Goal: Task Accomplishment & Management: Complete application form

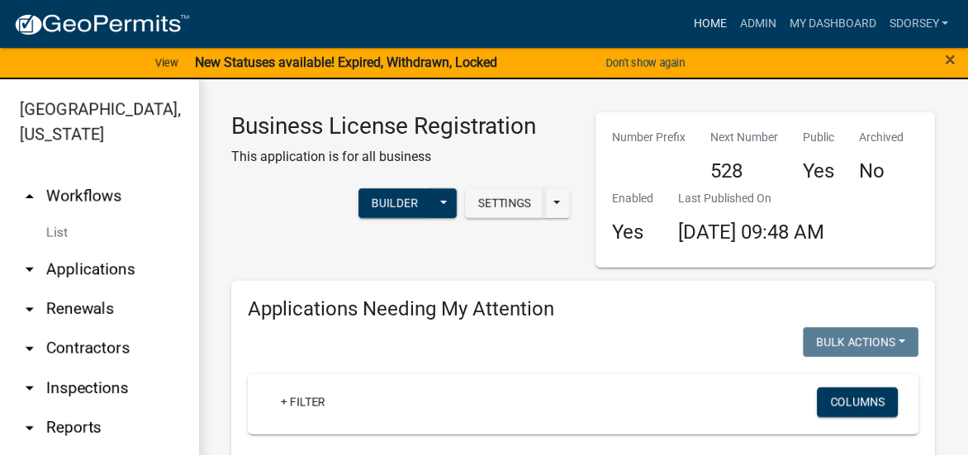
scroll to position [83, 0]
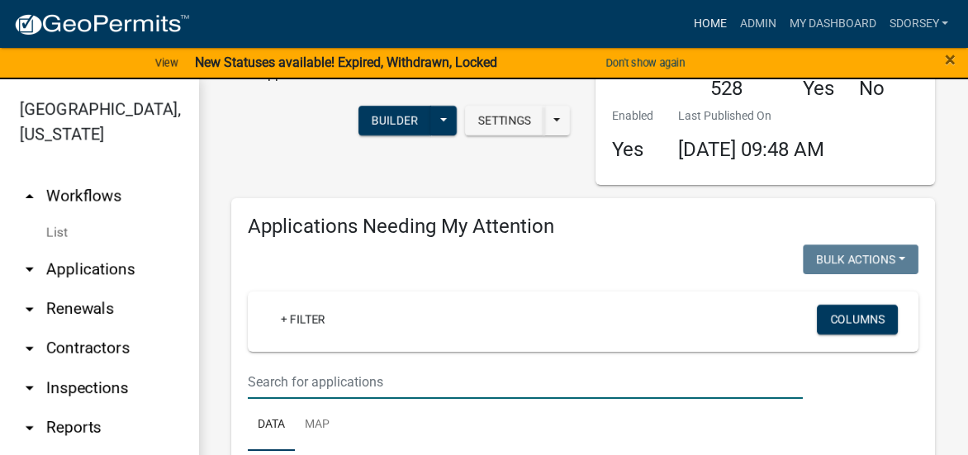
click at [708, 17] on link "Home" at bounding box center [710, 23] width 46 height 31
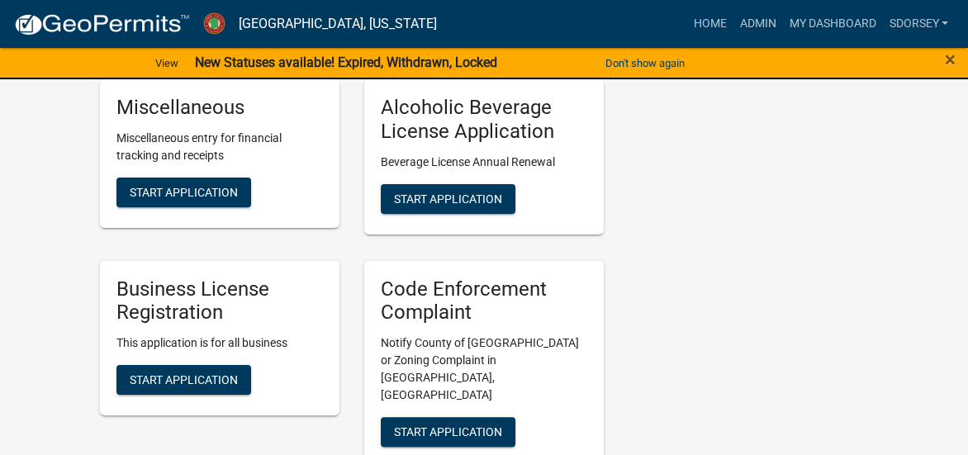
scroll to position [496, 0]
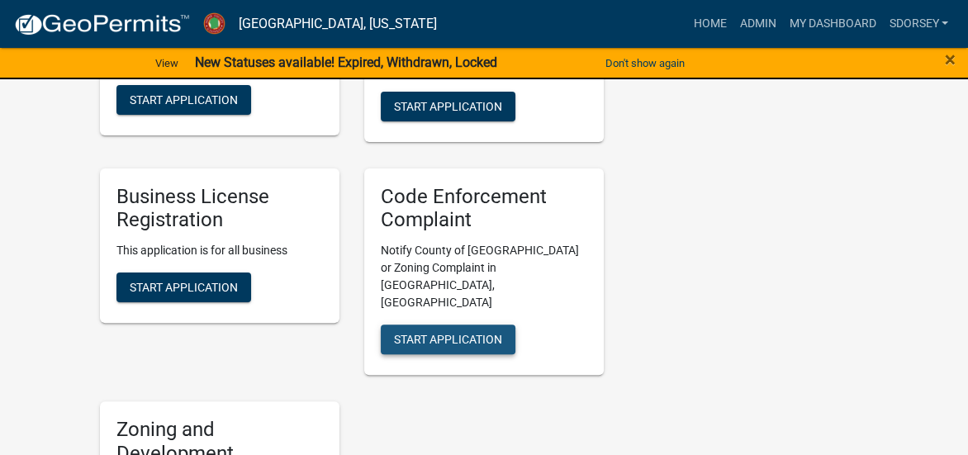
click at [489, 333] on span "Start Application" at bounding box center [448, 339] width 108 height 13
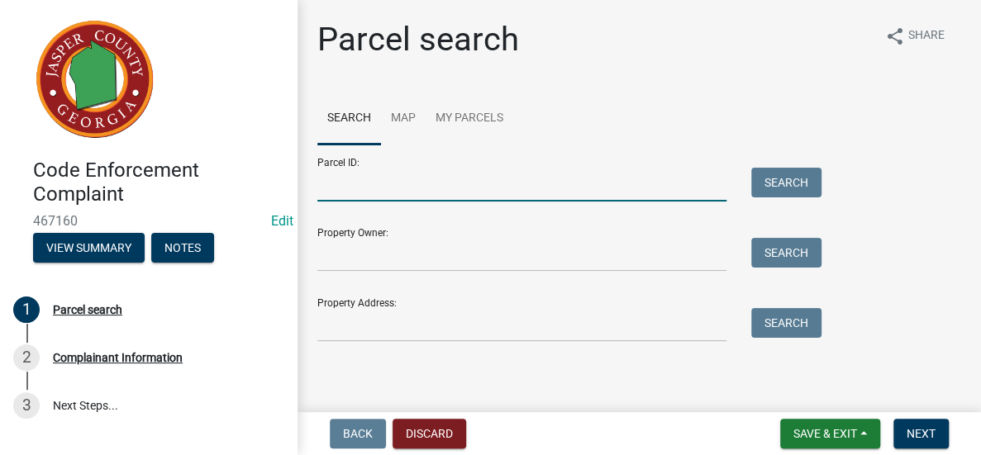
click at [550, 188] on input "Parcel ID:" at bounding box center [521, 185] width 409 height 34
type input "005 060"
click at [782, 173] on button "Search" at bounding box center [786, 183] width 70 height 30
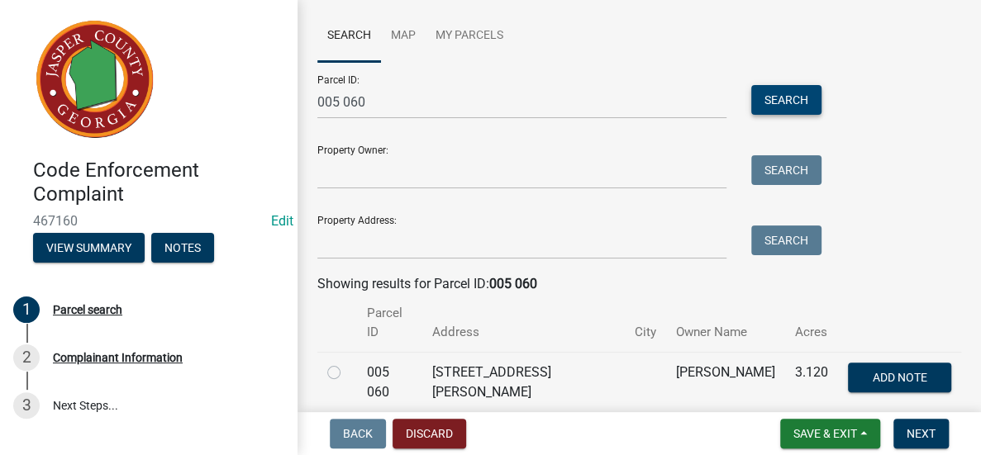
scroll to position [128, 0]
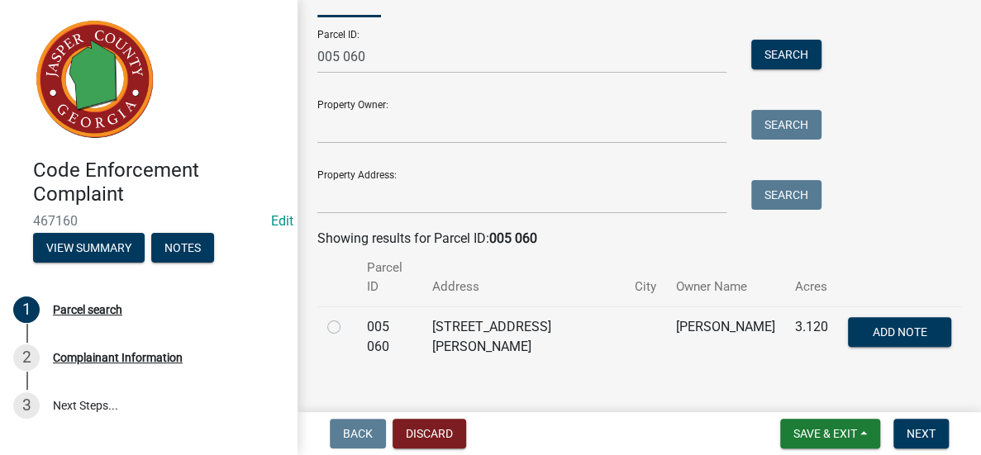
click at [347, 317] on label at bounding box center [347, 317] width 0 height 0
click at [347, 317] on 060 "radio" at bounding box center [352, 322] width 11 height 11
radio 060 "true"
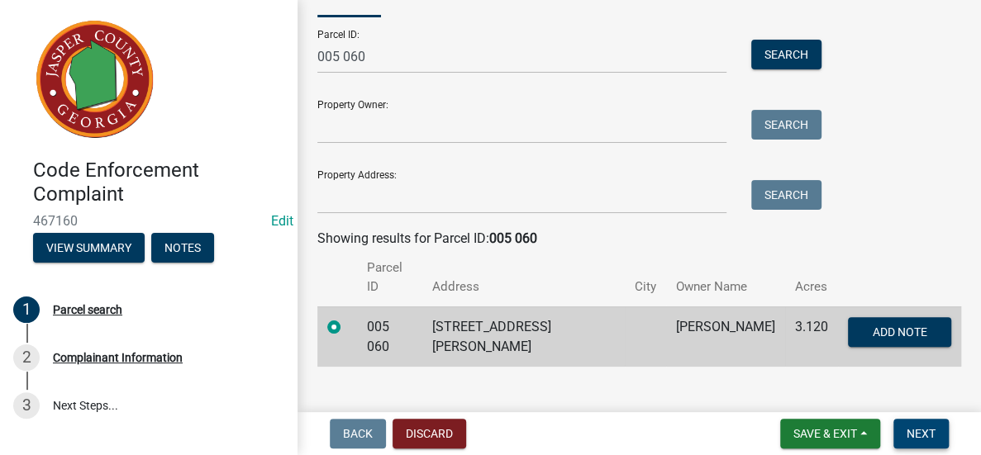
click at [920, 432] on span "Next" at bounding box center [920, 433] width 29 height 13
click at [927, 428] on span "Next" at bounding box center [920, 433] width 29 height 13
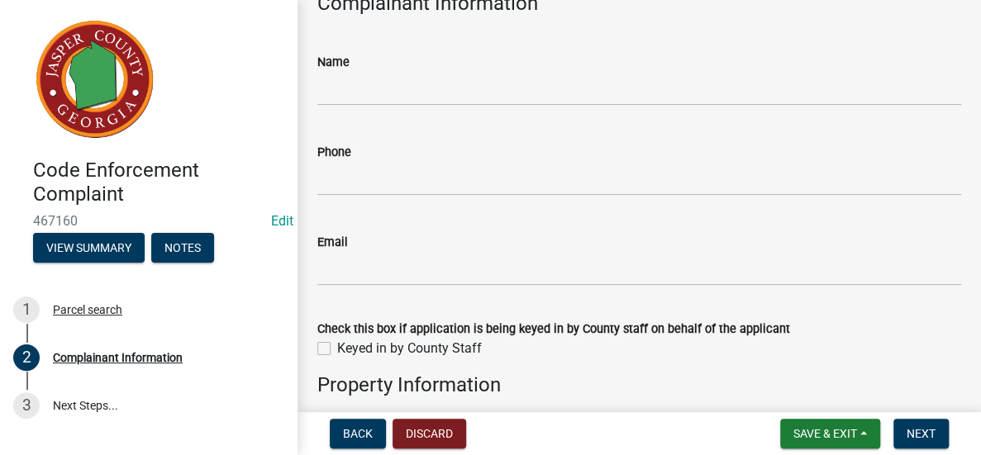
scroll to position [248, 0]
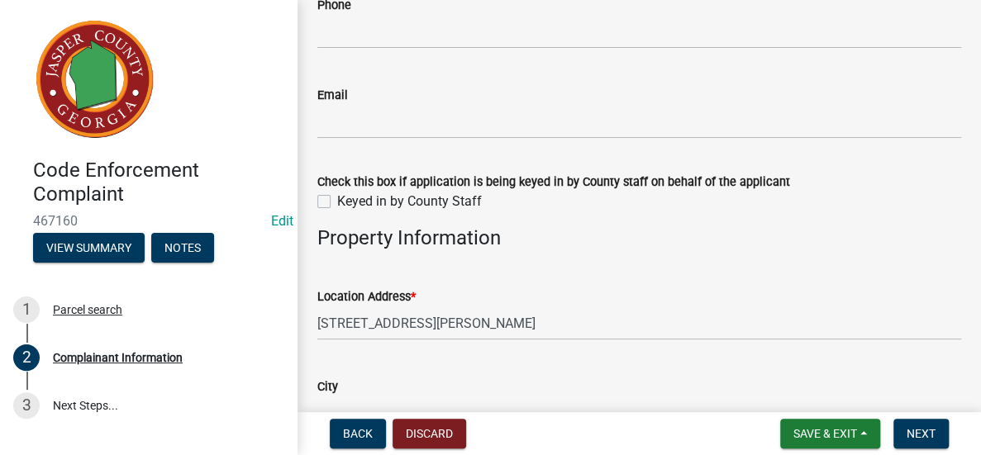
click at [337, 196] on label "Keyed in by County Staff" at bounding box center [409, 202] width 145 height 20
click at [337, 196] on input "Keyed in by County Staff" at bounding box center [342, 197] width 11 height 11
checkbox input "true"
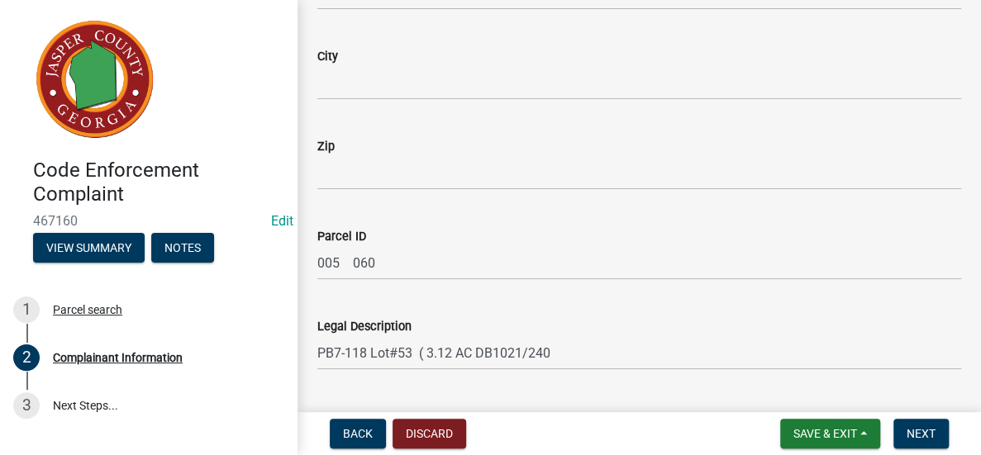
scroll to position [744, 0]
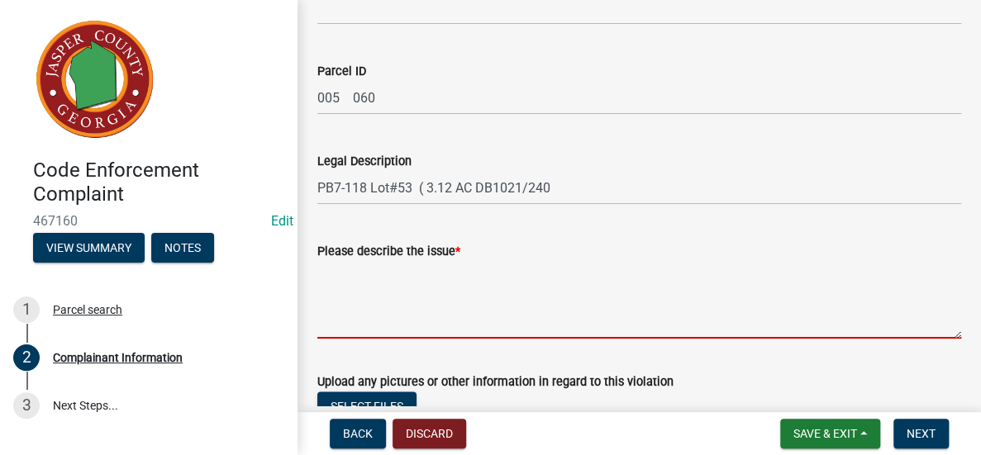
click at [545, 289] on textarea "Please describe the issue *" at bounding box center [639, 300] width 644 height 78
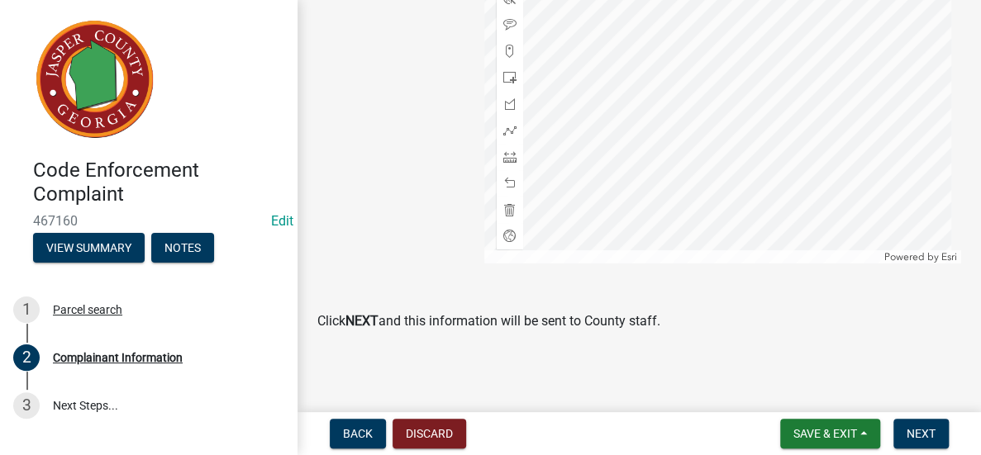
scroll to position [1409, 0]
type textarea "Junk on property"
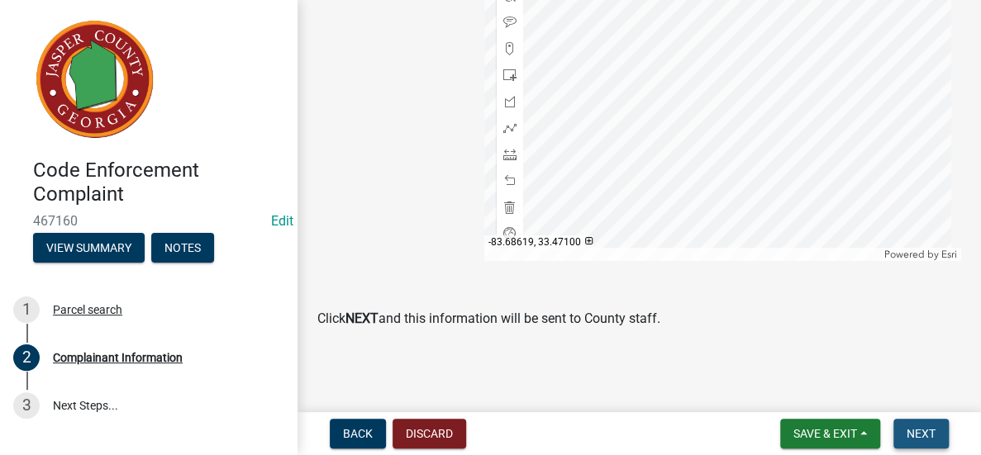
click at [919, 430] on span "Next" at bounding box center [920, 433] width 29 height 13
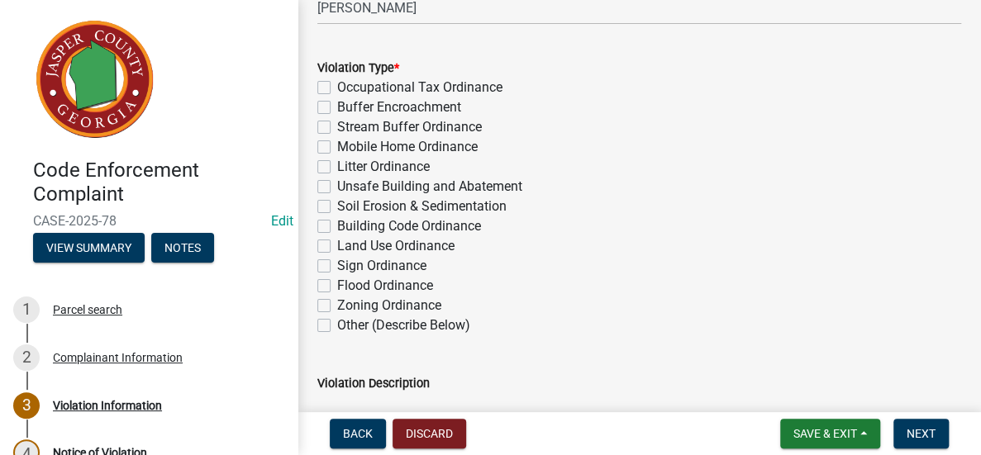
scroll to position [330, 0]
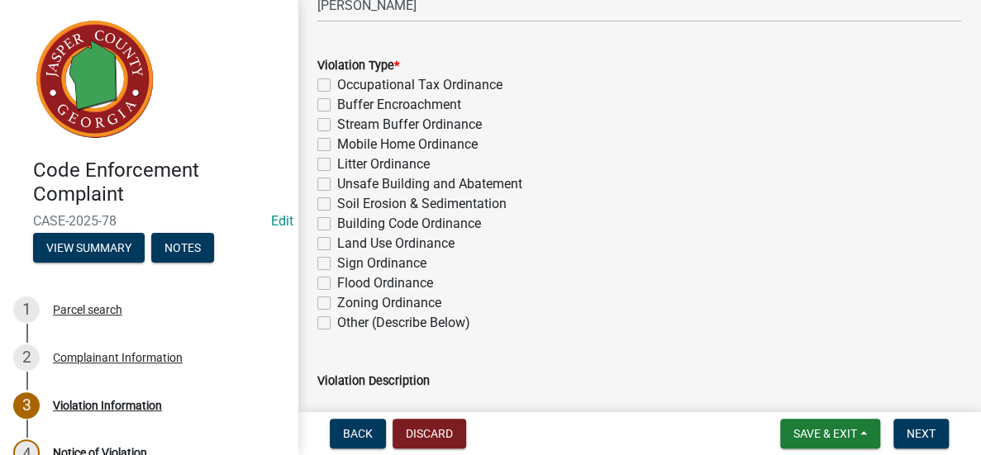
click at [337, 319] on label "Other (Describe Below)" at bounding box center [403, 323] width 133 height 20
click at [337, 319] on input "Other (Describe Below)" at bounding box center [342, 318] width 11 height 11
checkbox input "true"
checkbox input "false"
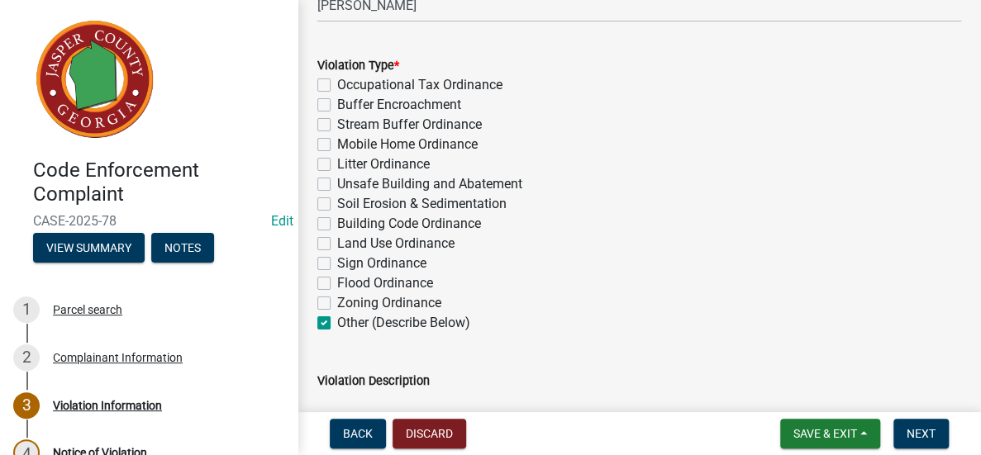
checkbox input "false"
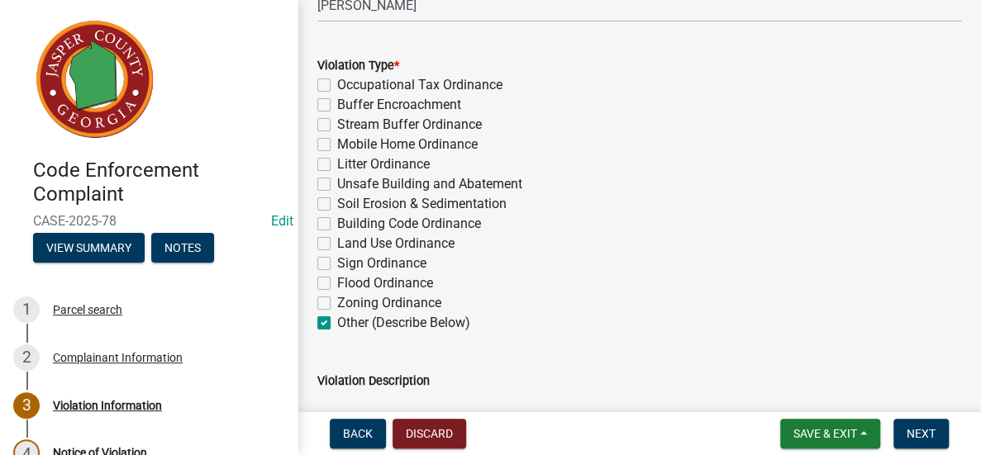
checkbox input "false"
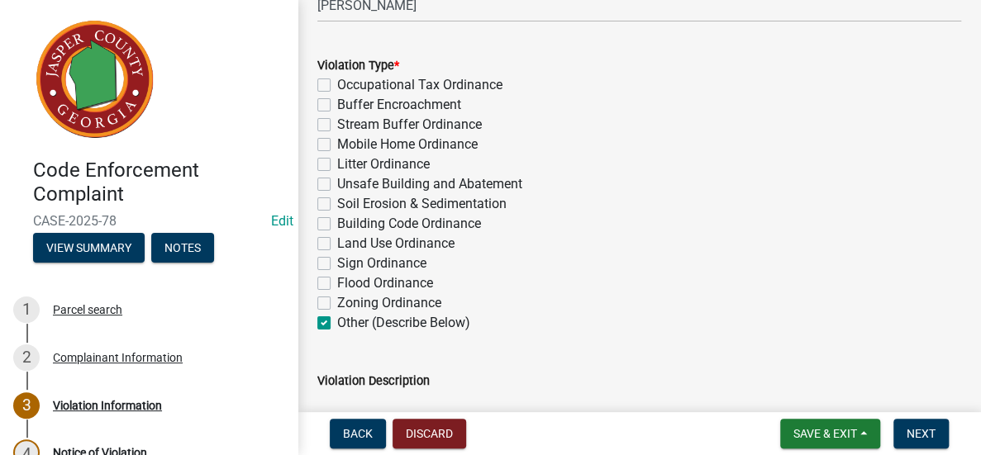
checkbox input "true"
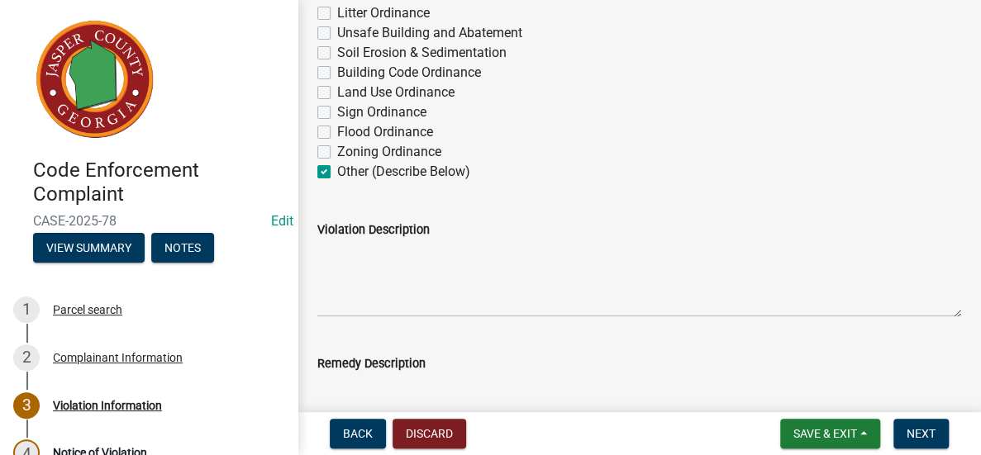
scroll to position [496, 0]
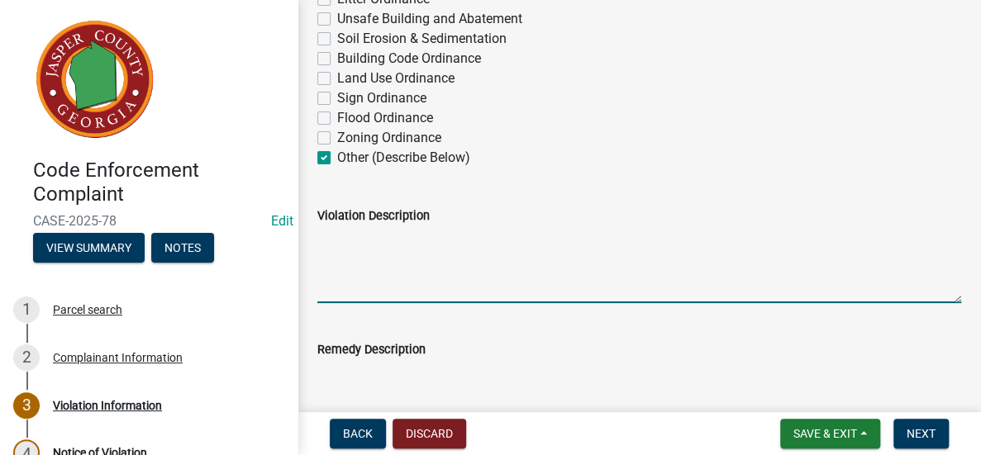
click at [472, 251] on textarea "Violation Description" at bounding box center [639, 265] width 644 height 78
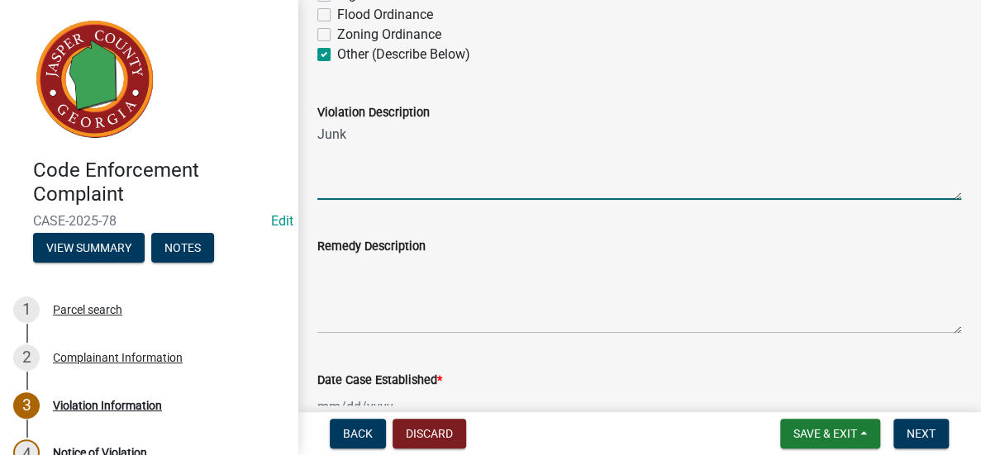
scroll to position [744, 0]
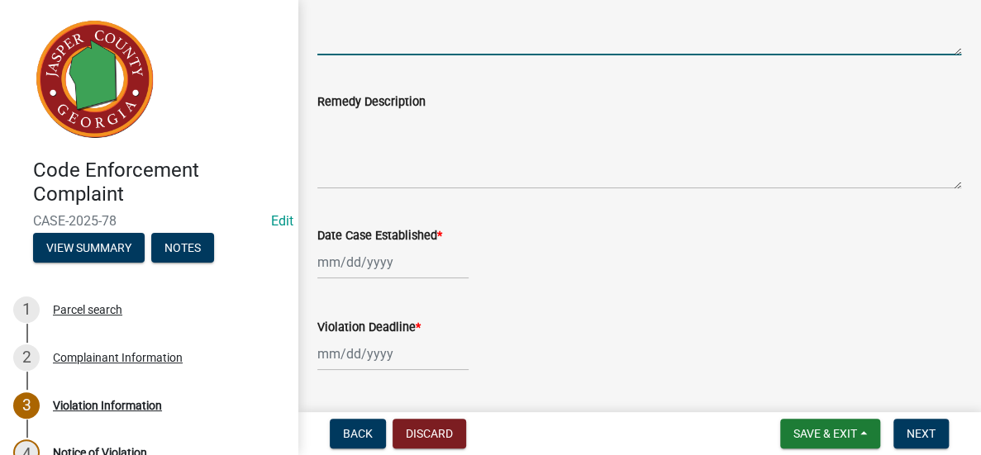
type textarea "Junk"
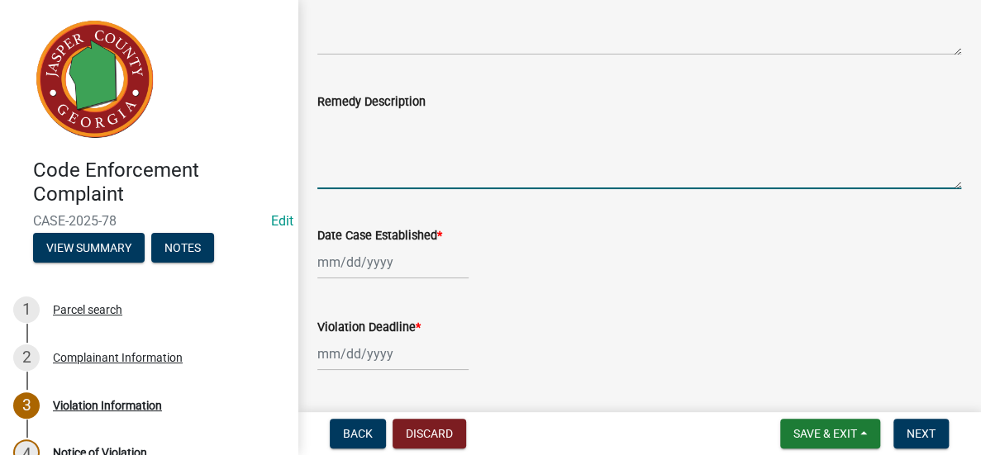
click at [479, 154] on textarea "Remedy Description" at bounding box center [639, 151] width 644 height 78
type textarea "Clean property"
click at [400, 260] on div at bounding box center [392, 262] width 151 height 34
select select "8"
select select "2025"
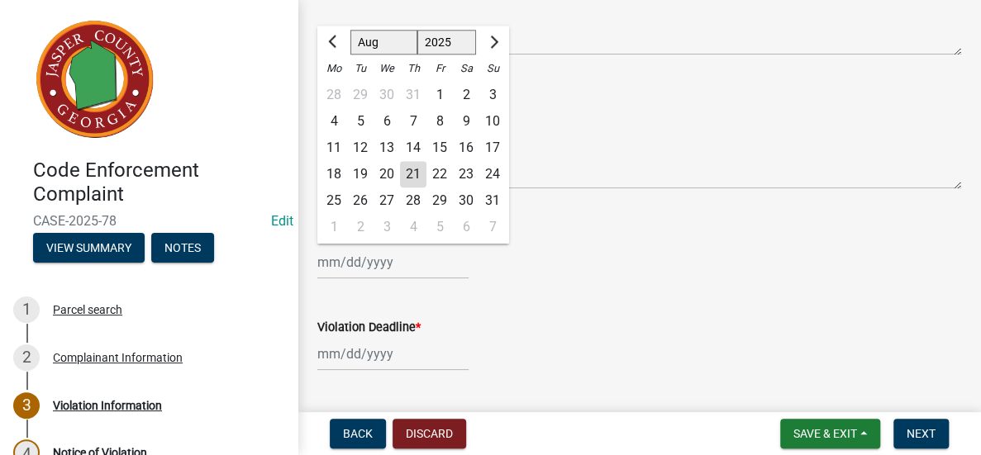
click at [415, 171] on div "21" at bounding box center [413, 174] width 26 height 26
type input "[DATE]"
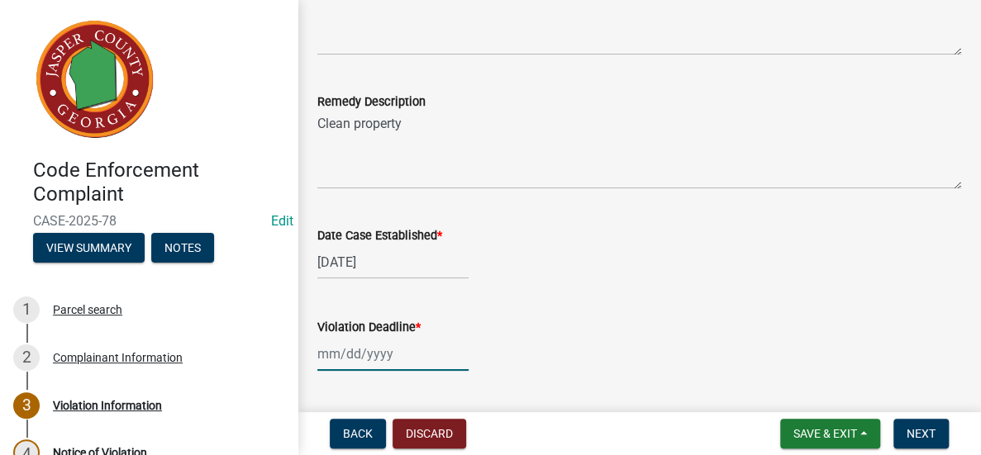
click at [378, 353] on div at bounding box center [392, 354] width 151 height 34
select select "8"
select select "2025"
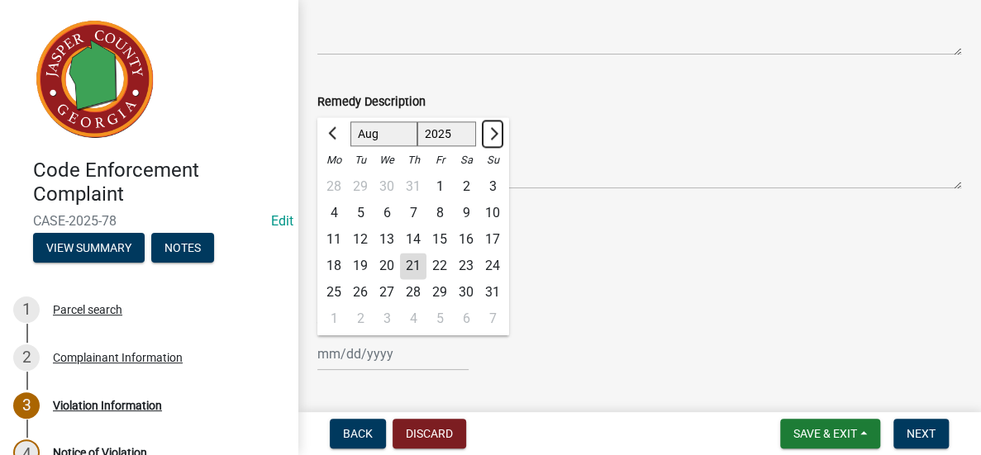
click at [492, 131] on span "Next month" at bounding box center [492, 133] width 12 height 12
select select "9"
click at [442, 263] on div "26" at bounding box center [439, 266] width 26 height 26
type input "[DATE]"
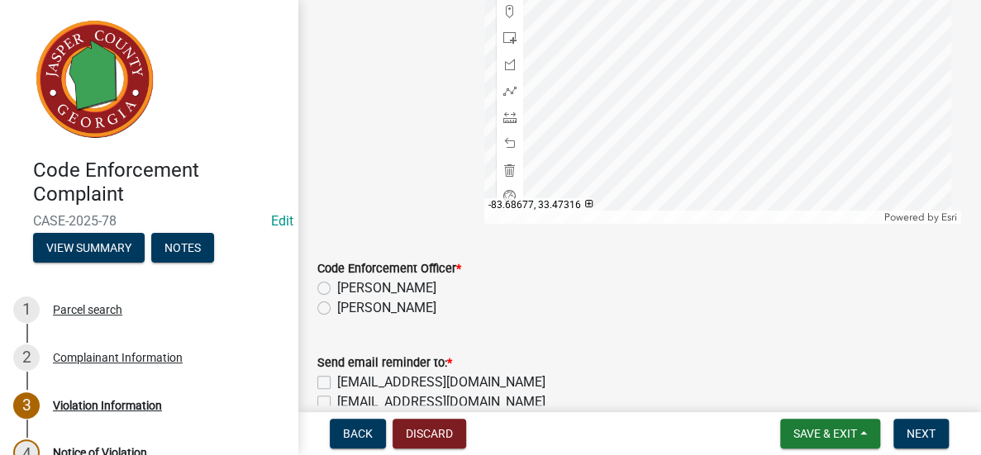
scroll to position [1565, 0]
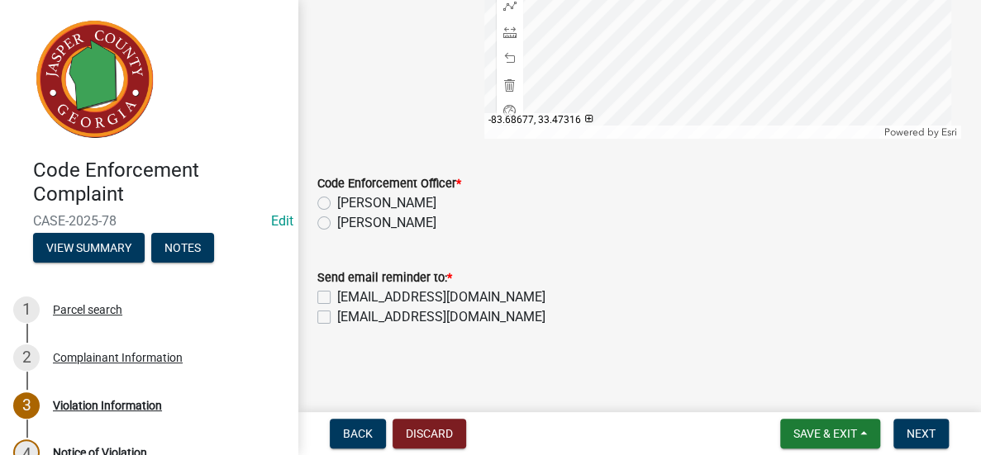
click at [337, 219] on label "[PERSON_NAME]" at bounding box center [386, 223] width 99 height 20
click at [337, 219] on input "[PERSON_NAME]" at bounding box center [342, 218] width 11 height 11
radio input "true"
click at [337, 312] on label "[EMAIL_ADDRESS][DOMAIN_NAME]" at bounding box center [441, 317] width 208 height 20
click at [337, 312] on input "[EMAIL_ADDRESS][DOMAIN_NAME]" at bounding box center [342, 312] width 11 height 11
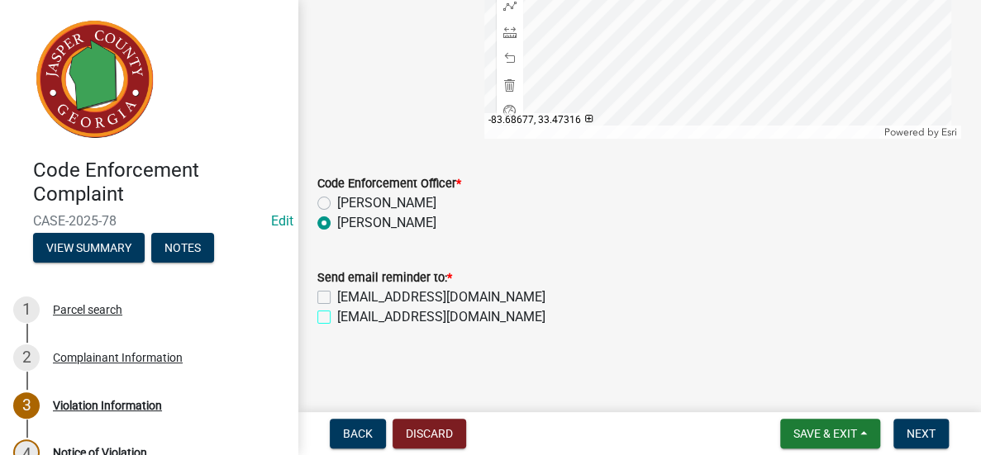
checkbox input "true"
checkbox input "false"
checkbox input "true"
click at [927, 427] on span "Next" at bounding box center [920, 433] width 29 height 13
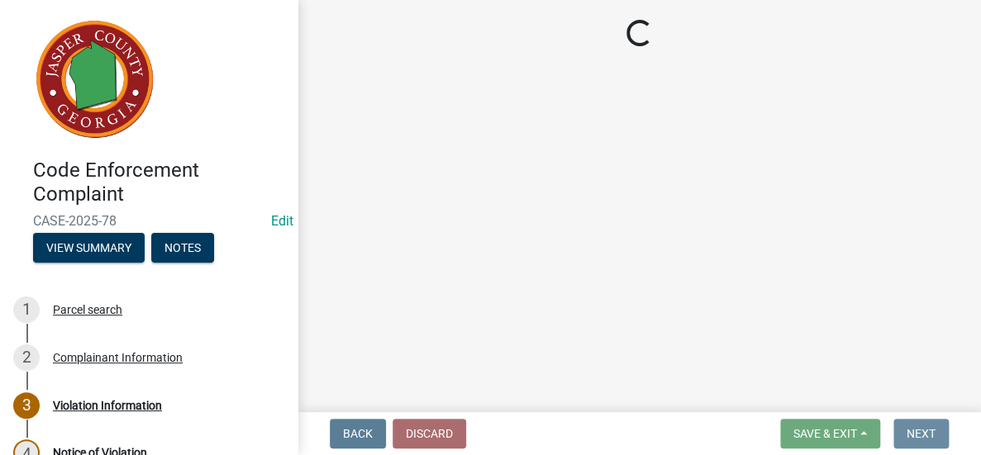
scroll to position [0, 0]
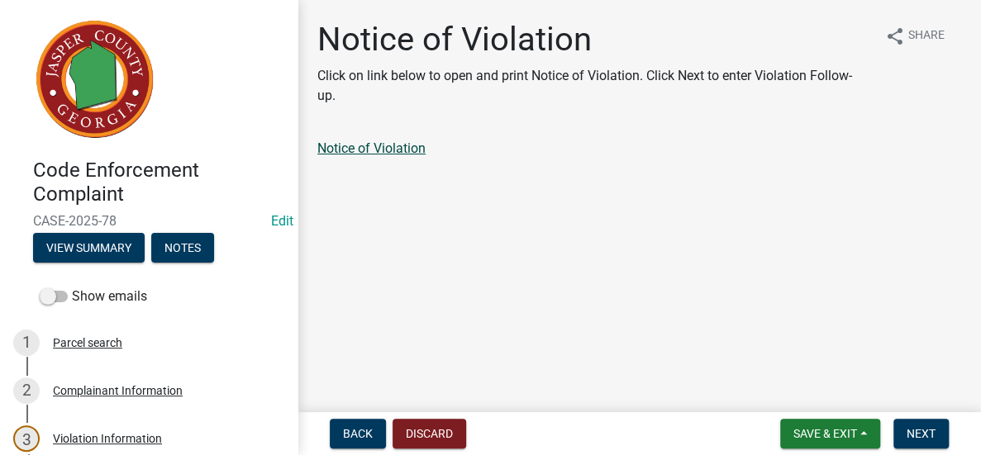
click at [407, 142] on link "Notice of Violation" at bounding box center [371, 148] width 108 height 16
